Goal: Task Accomplishment & Management: Manage account settings

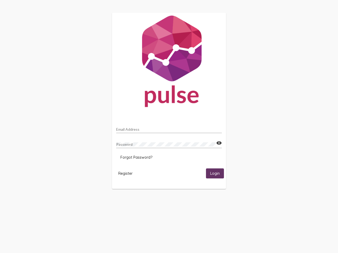
click at [169, 128] on input "Email Address" at bounding box center [169, 129] width 106 height 4
click at [219, 143] on mat-icon "visibility" at bounding box center [219, 143] width 6 height 6
click at [136, 158] on span "Forgot Password?" at bounding box center [136, 157] width 32 height 5
click at [125, 173] on span "Register" at bounding box center [125, 173] width 14 height 5
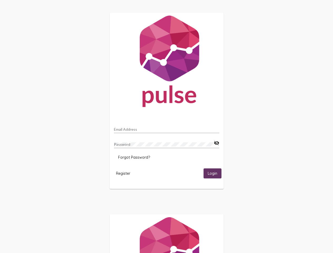
click at [215, 173] on span "Login" at bounding box center [212, 174] width 9 height 5
